Goal: Find specific page/section: Find specific page/section

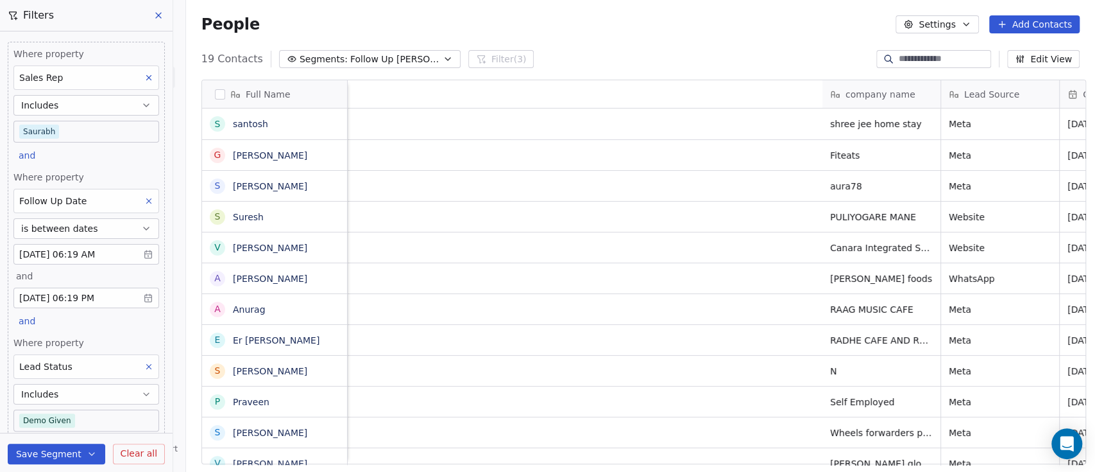
scroll to position [402, 902]
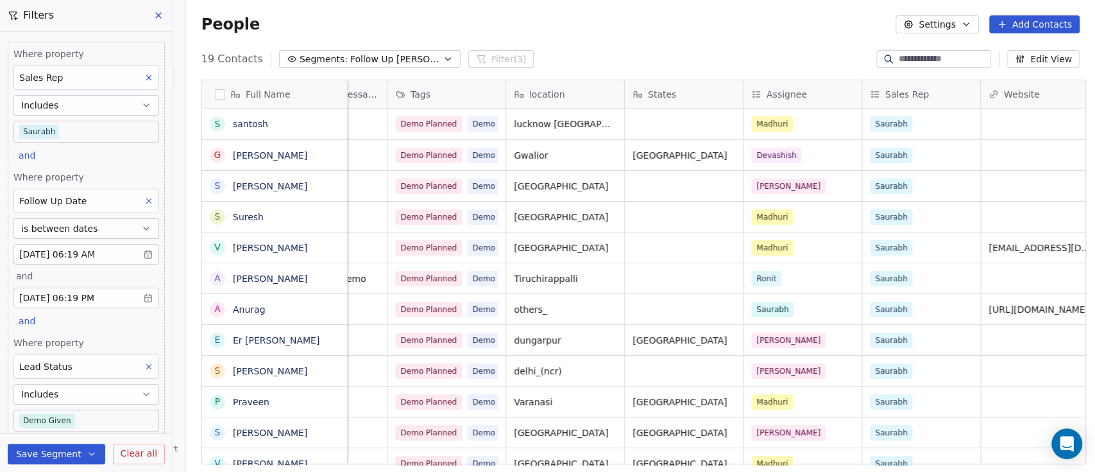
click at [916, 64] on input at bounding box center [944, 59] width 90 height 13
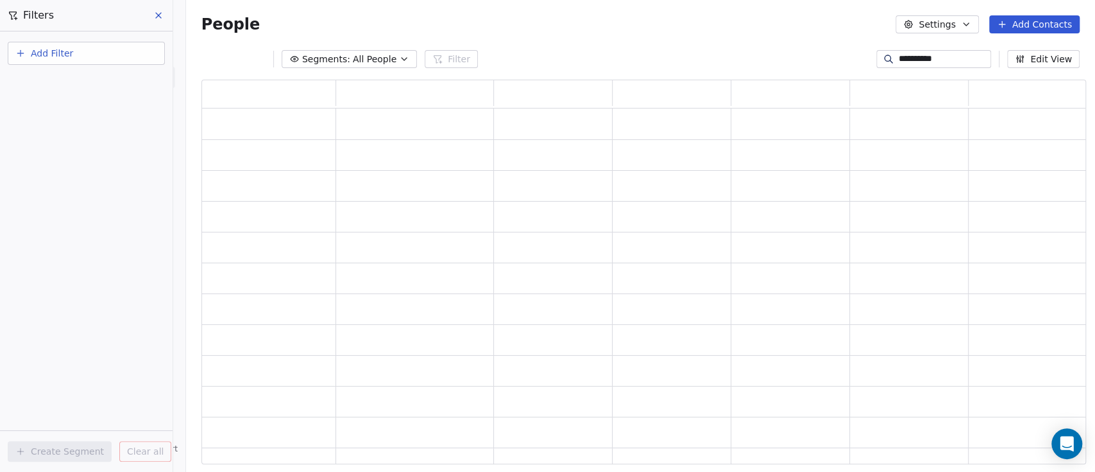
scroll to position [371, 871]
type input "**********"
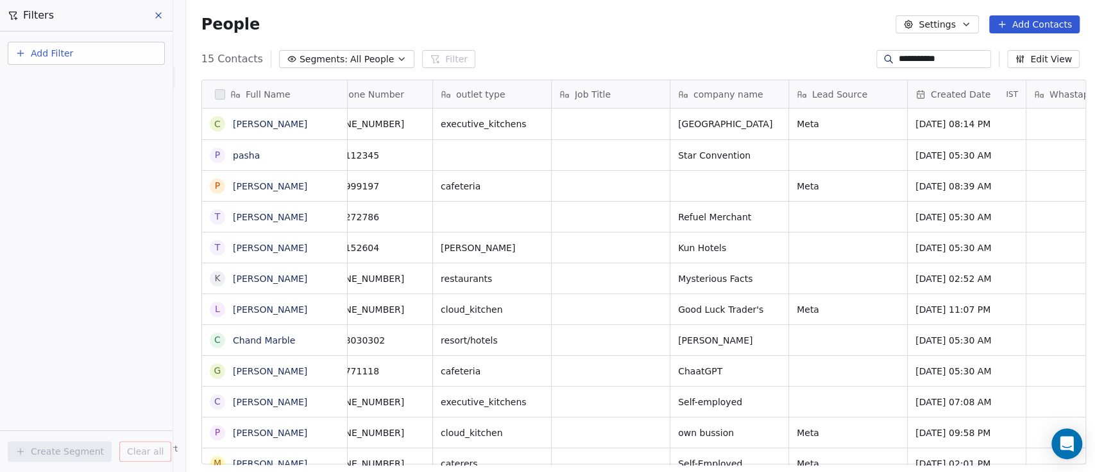
scroll to position [0, 0]
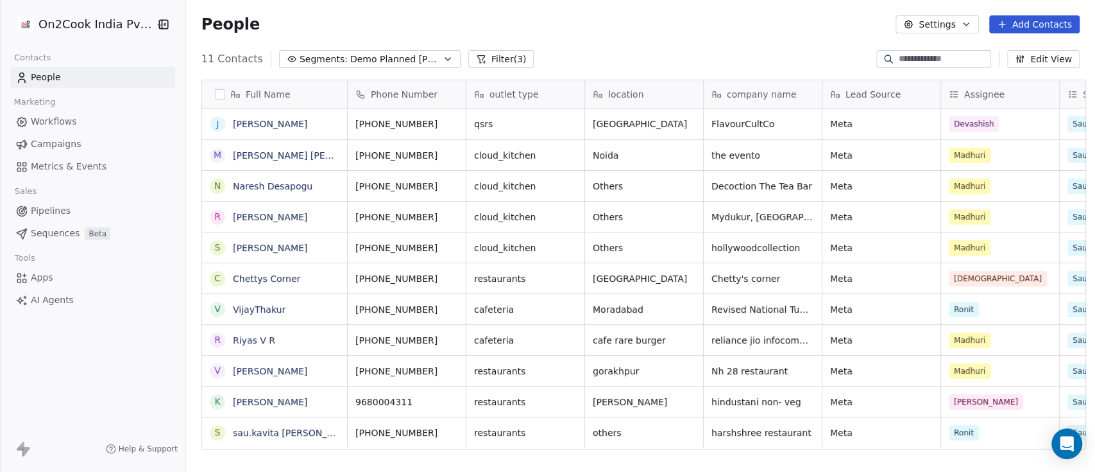
scroll to position [402, 902]
click at [929, 55] on input at bounding box center [944, 59] width 90 height 13
